Goal: Find contact information: Find contact information

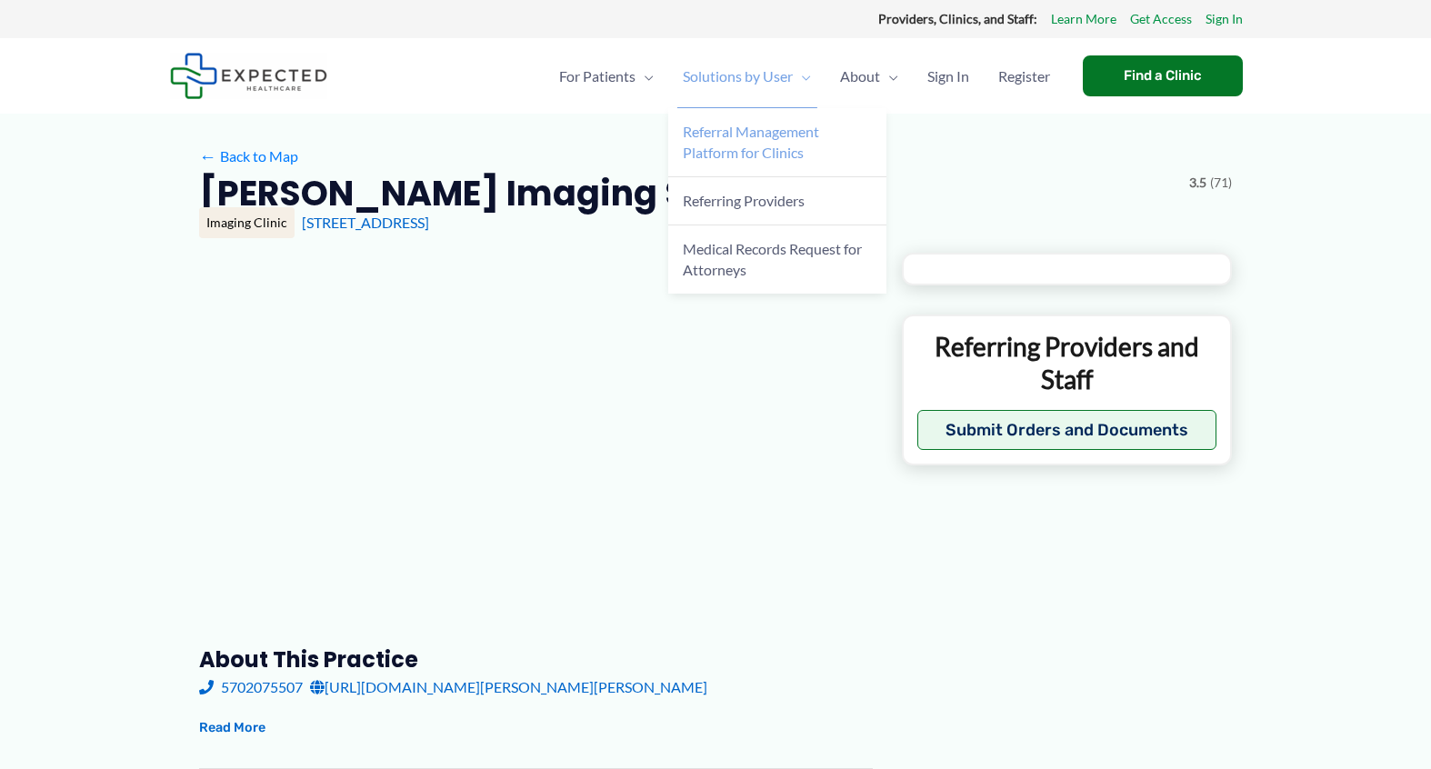
type input "**********"
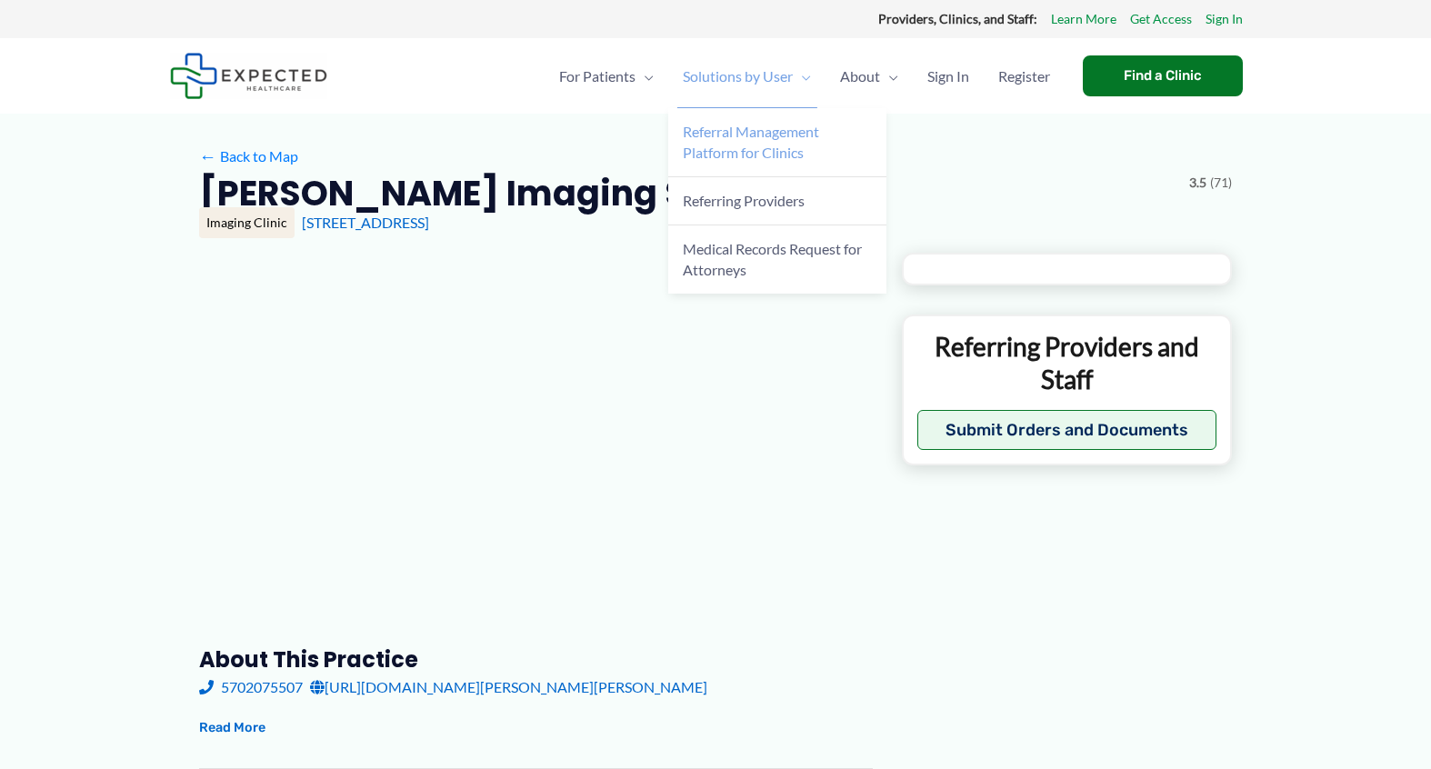
type input "**********"
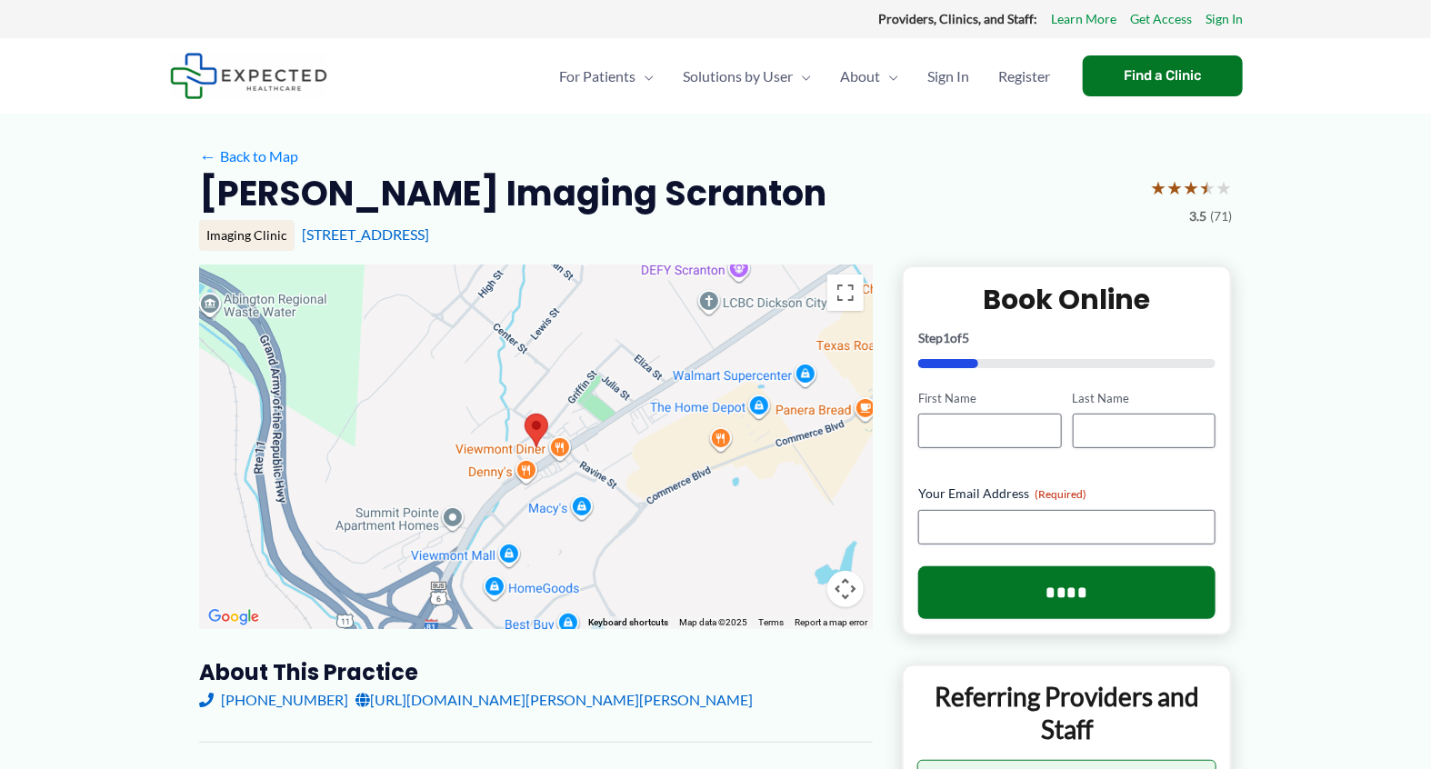
scroll to position [101, 0]
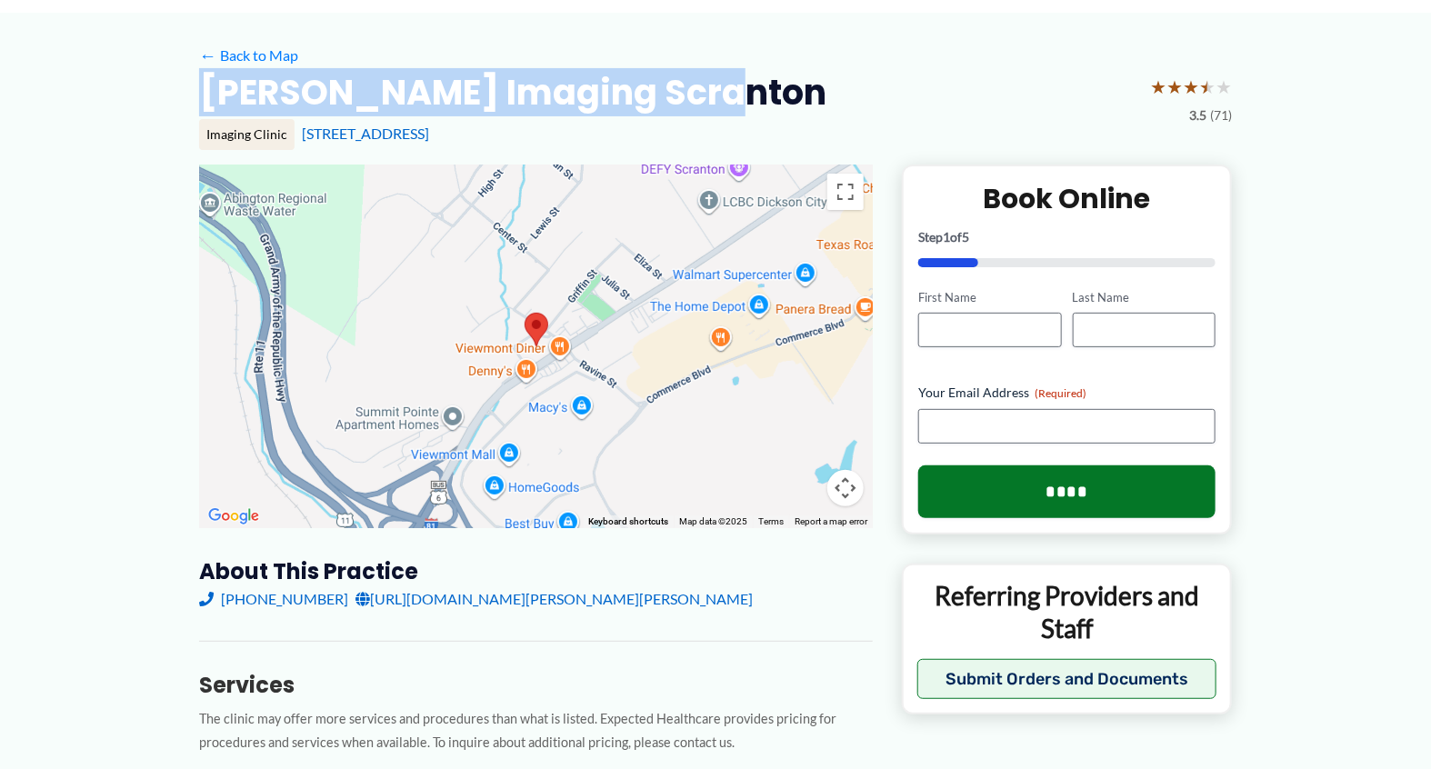
drag, startPoint x: 155, startPoint y: 119, endPoint x: 877, endPoint y: 120, distance: 722.7
copy h2 "[PERSON_NAME] Imaging Scranton"
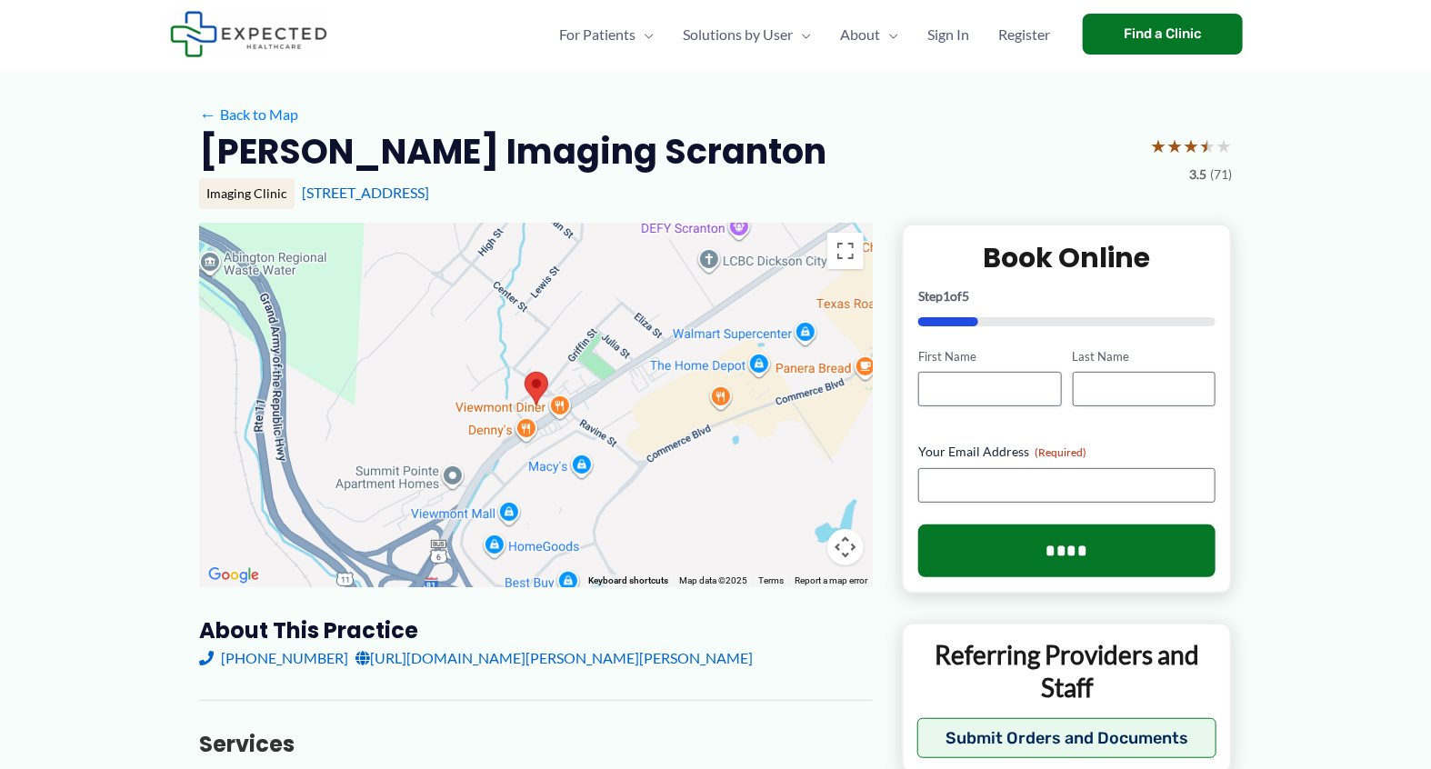
scroll to position [143, 0]
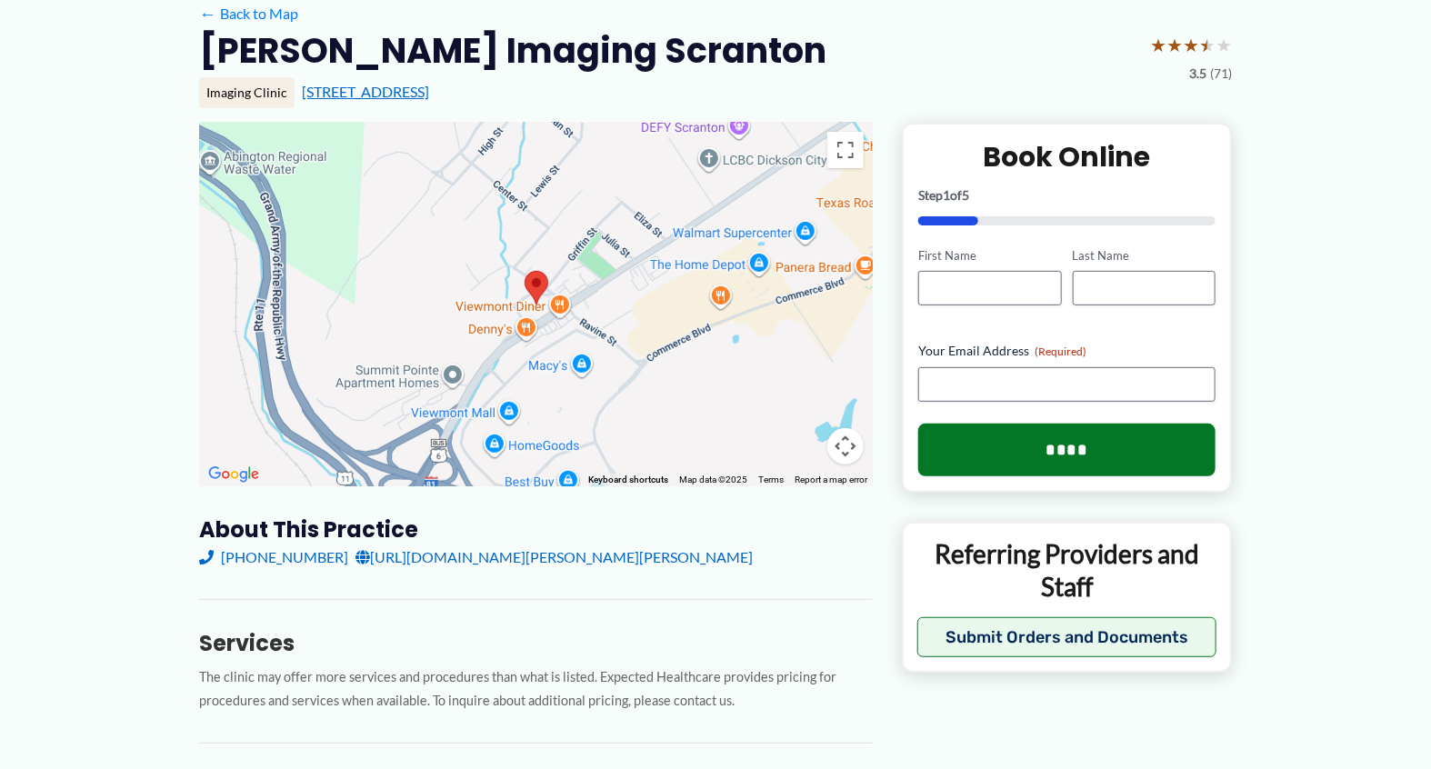
drag, startPoint x: 675, startPoint y: 125, endPoint x: 309, endPoint y: 127, distance: 366.4
click at [309, 102] on div "[STREET_ADDRESS]" at bounding box center [767, 92] width 930 height 20
copy link "[STREET_ADDRESS]"
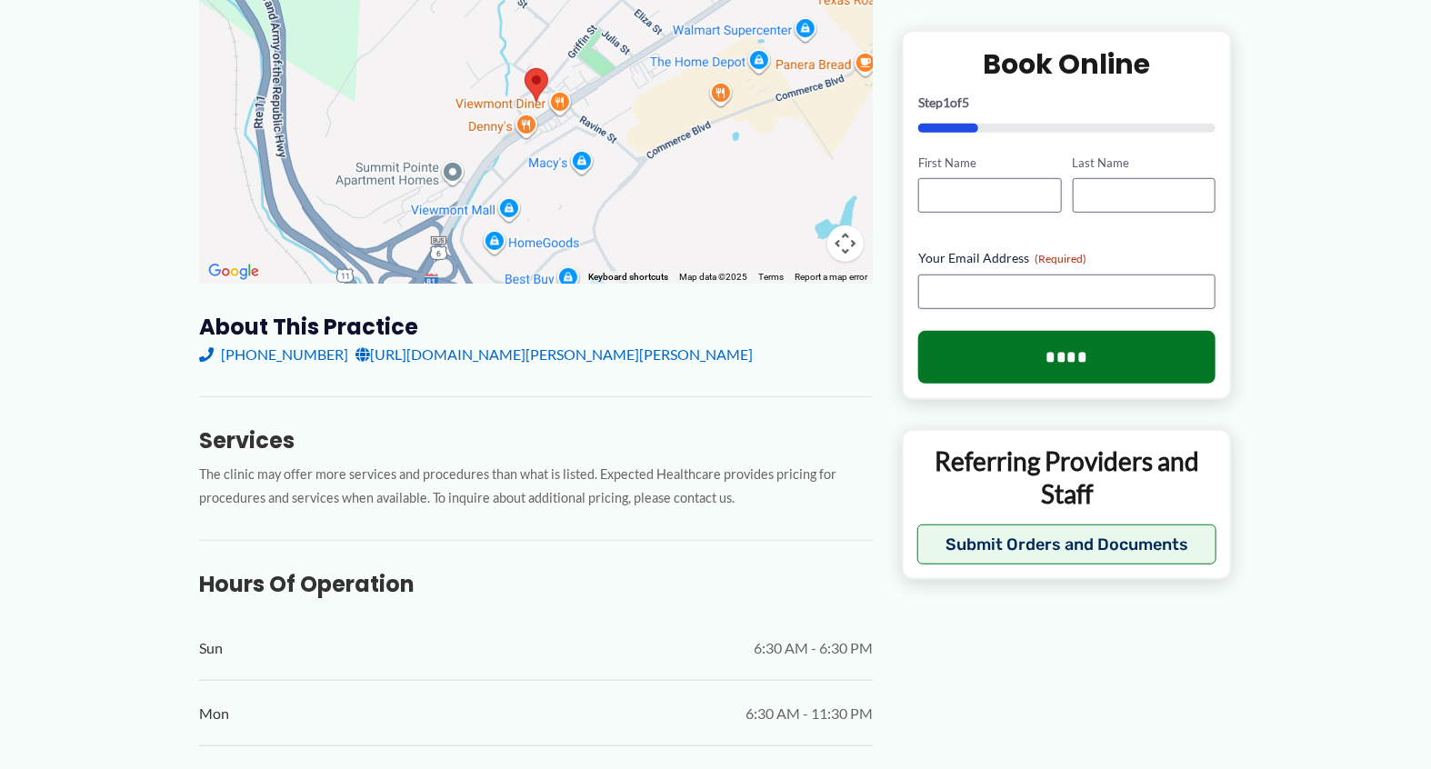
scroll to position [446, 0]
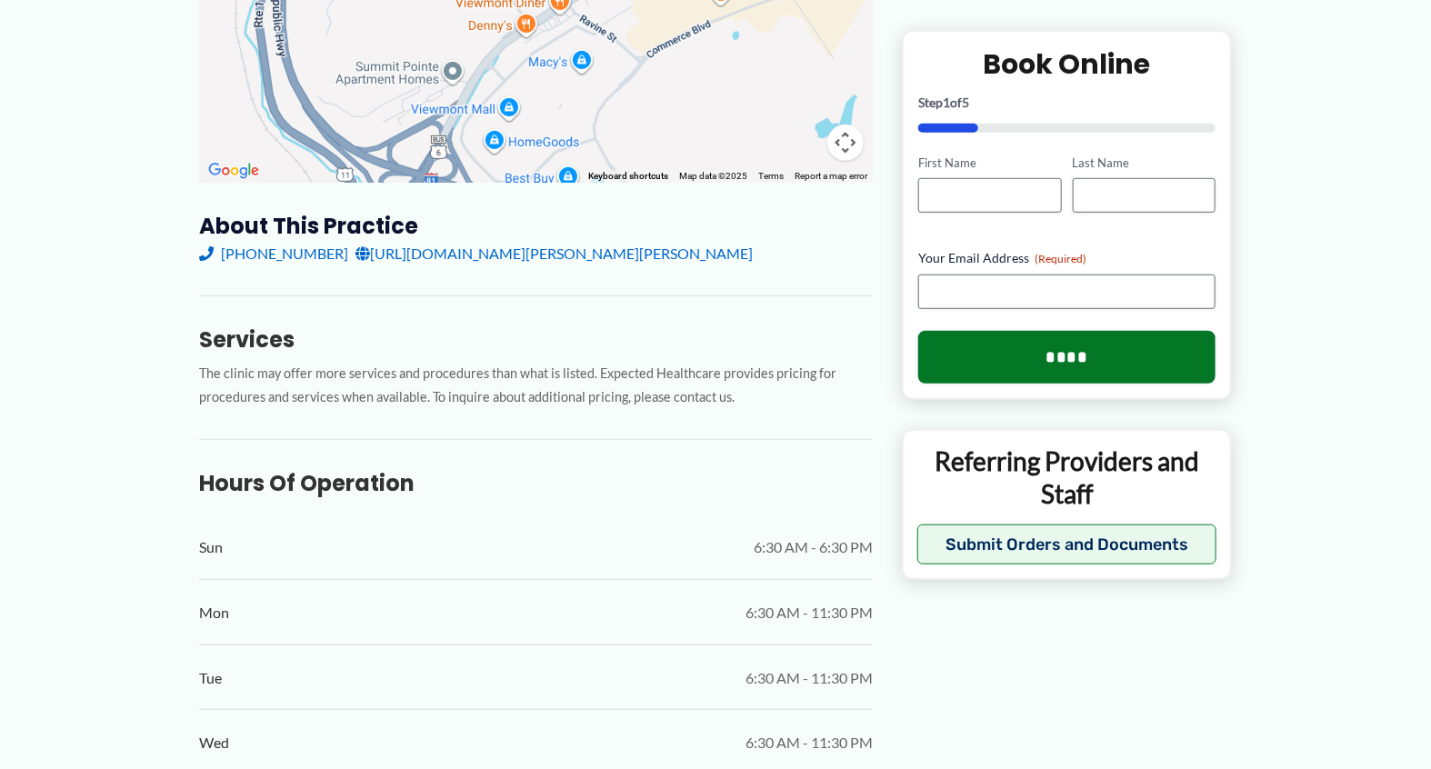
click at [749, 344] on div "About this practice [PHONE_NUMBER] [URL][DOMAIN_NAME][PERSON_NAME][PERSON_NAME]…" at bounding box center [536, 591] width 674 height 759
